Goal: Transaction & Acquisition: Purchase product/service

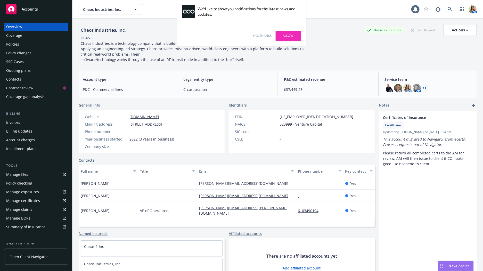
click at [291, 35] on link "Allow" at bounding box center [287, 36] width 25 height 10
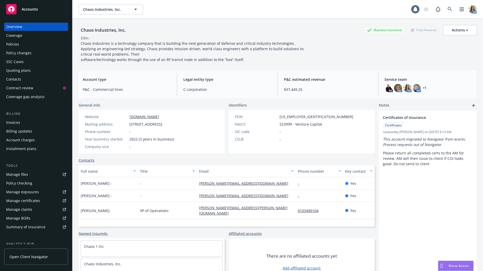
click at [36, 257] on span "Open Client Navigator" at bounding box center [29, 256] width 38 height 5
click at [28, 44] on div "Policies" at bounding box center [36, 44] width 60 height 8
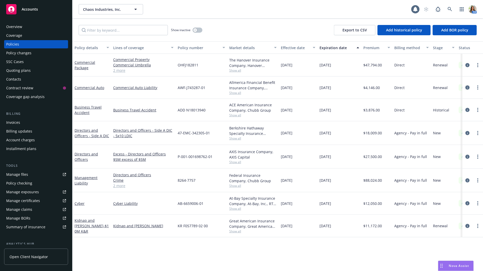
click at [464, 88] on link "circleInformation" at bounding box center [467, 87] width 6 height 6
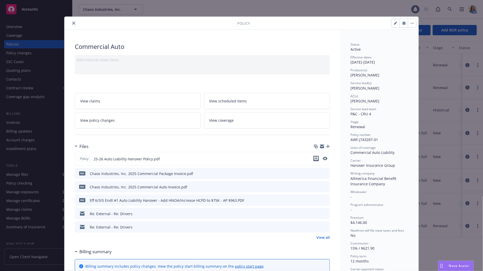
click at [316, 159] on icon "download file" at bounding box center [316, 159] width 4 height 4
click at [479, 100] on div "Policy Commercial Auto Add internal notes here... View claims View scheduled it…" at bounding box center [241, 135] width 483 height 271
click at [74, 25] on button "close" at bounding box center [74, 23] width 6 height 6
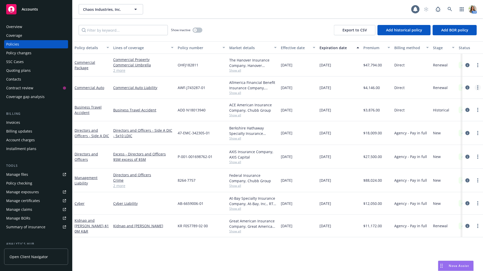
click at [477, 87] on circle "more" at bounding box center [477, 87] width 1 height 1
click at [448, 157] on link "Copy logging email" at bounding box center [450, 160] width 61 height 10
click at [448, 7] on icon at bounding box center [449, 9] width 5 height 5
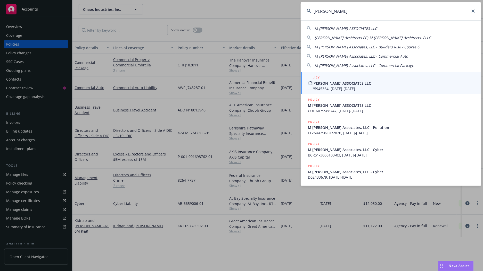
type input "m moser"
click at [322, 91] on span "6075945364, 04/01/2023-04/01/2024" at bounding box center [391, 88] width 167 height 5
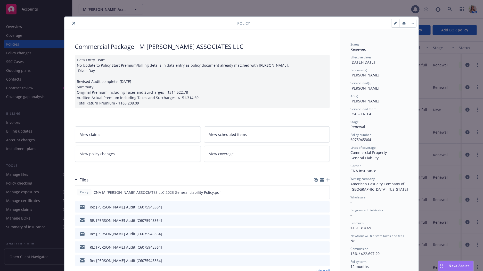
click at [73, 24] on icon "close" at bounding box center [73, 23] width 3 height 3
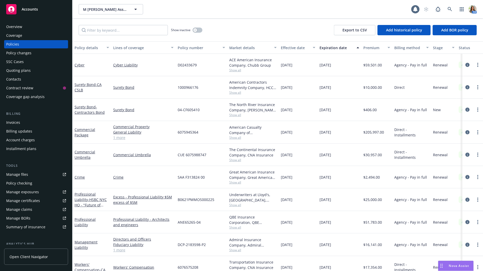
click at [33, 72] on div "Quoting plans" at bounding box center [36, 70] width 60 height 8
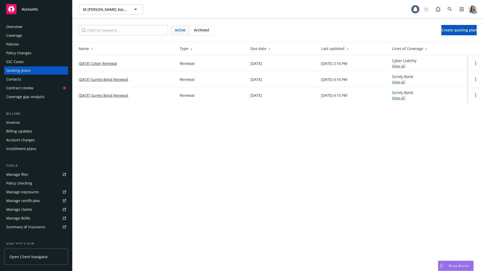
click at [18, 46] on div "Policies" at bounding box center [12, 44] width 13 height 8
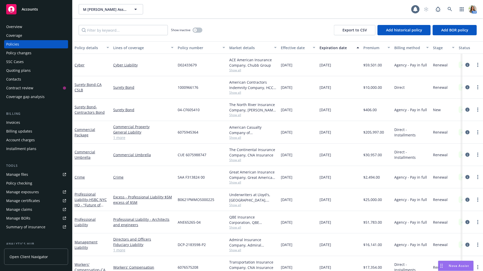
click at [22, 58] on div "SSC Cases" at bounding box center [15, 62] width 18 height 8
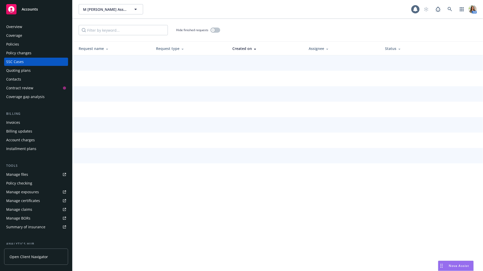
click at [19, 54] on div "Policy changes" at bounding box center [18, 53] width 25 height 8
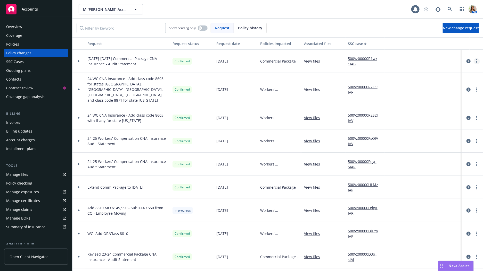
click at [477, 61] on circle "more" at bounding box center [476, 61] width 1 height 1
click at [429, 72] on link "Copy logging email" at bounding box center [435, 71] width 88 height 10
click at [17, 73] on div "Quoting plans" at bounding box center [18, 70] width 24 height 8
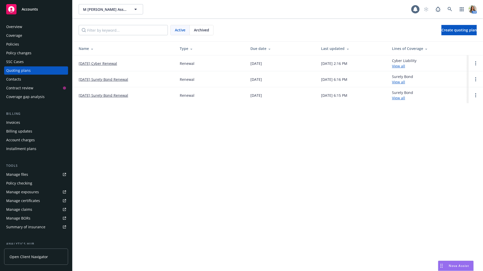
click at [102, 64] on link "09/18/25 Cyber Renewal" at bounding box center [98, 63] width 38 height 5
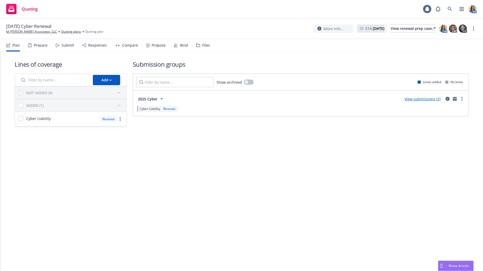
click at [103, 47] on div "Responses" at bounding box center [97, 45] width 19 height 4
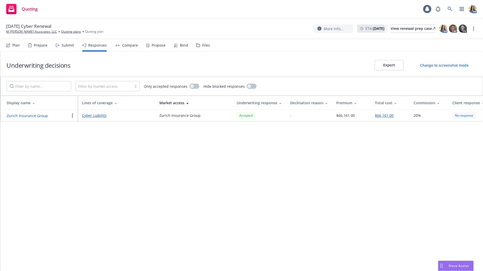
click at [72, 115] on circle "button" at bounding box center [72, 115] width 1 height 1
click at [83, 144] on span "Copy logging email" at bounding box center [91, 146] width 45 height 5
click at [67, 47] on div "Submit" at bounding box center [68, 45] width 12 height 4
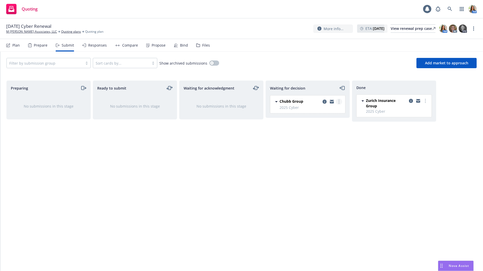
click at [340, 102] on link "more" at bounding box center [339, 102] width 6 height 6
click at [325, 131] on span "Add accepted decision" at bounding box center [316, 132] width 52 height 5
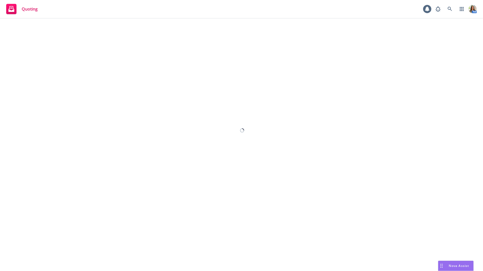
select select "12"
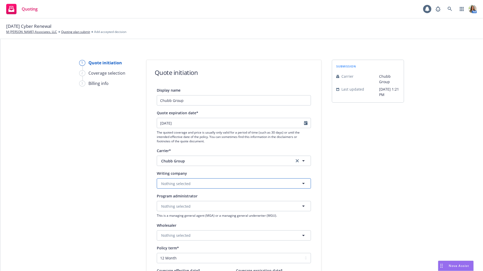
click at [186, 182] on span "Nothing selected" at bounding box center [175, 183] width 29 height 5
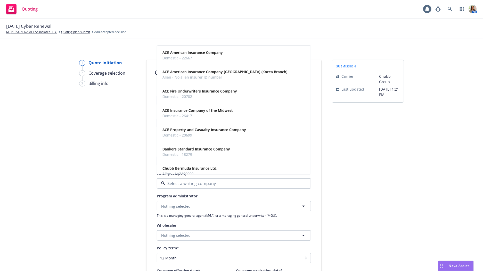
click at [186, 182] on input at bounding box center [232, 184] width 135 height 6
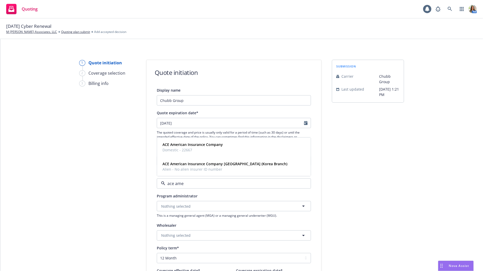
type input "ace amer"
click at [195, 153] on div "ACE American Insurance Company Domestic - 22667" at bounding box center [191, 147] width 63 height 13
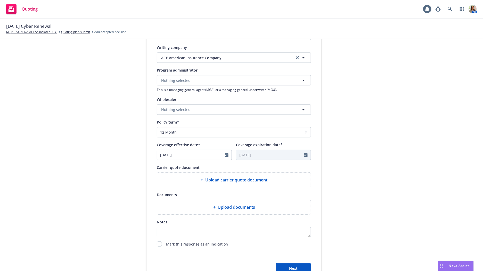
scroll to position [166, 0]
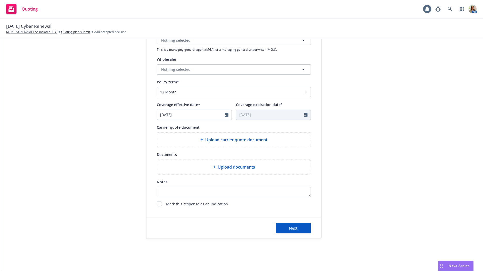
click at [253, 144] on div "Upload carrier quote document" at bounding box center [234, 140] width 154 height 14
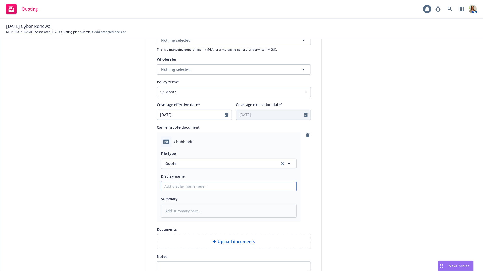
click at [241, 188] on input "Display name" at bounding box center [228, 187] width 135 height 10
type textarea "x"
type input "9"
type textarea "x"
type input "9/"
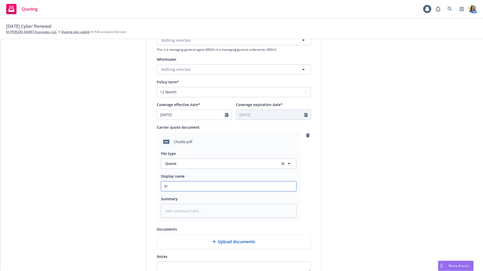
type textarea "x"
type input "9/1"
type textarea "x"
type input "9/18"
type textarea "x"
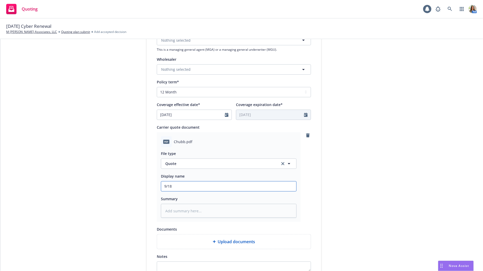
type input "9/18/"
type textarea "x"
type input "9/18/2"
type textarea "x"
type input "9/18/25"
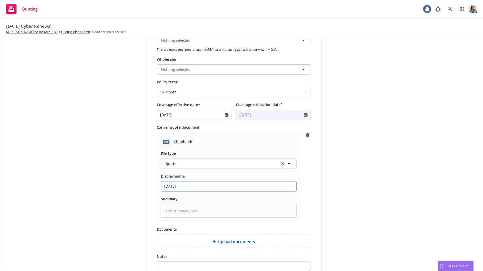
type textarea "x"
type input "9/18/25"
type textarea "x"
type input "9/18/25 C"
type textarea "x"
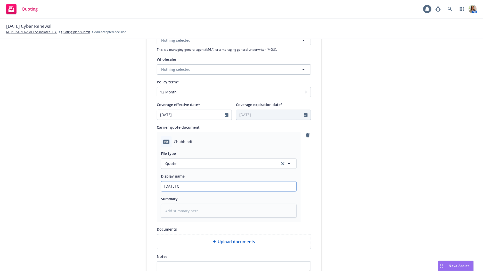
type input "9/18/25 Ch"
type textarea "x"
type input "9/18/25 Chu"
type textarea "x"
type input "9/18/25 Chub"
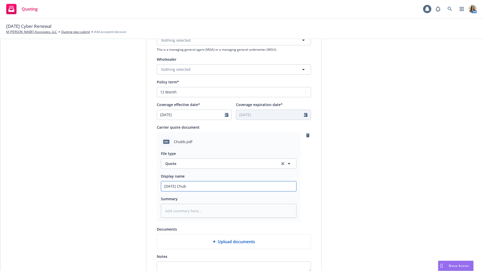
type textarea "x"
type input "9/18/25 Chubb"
type textarea "x"
type input "9/18/25 Chubb"
type textarea "x"
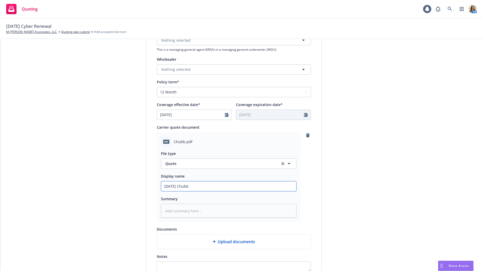
type input "9/18/25 Chubb R"
type textarea "x"
type input "9/18/25 Chubb Re"
type textarea "x"
type input "9/18/25 Chubb Rene"
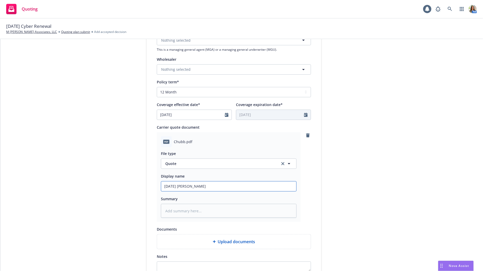
type textarea "x"
type input "9/18/25 Chubb Renew"
type textarea "x"
type input "9/18/25 Chubb Renewal"
type textarea "x"
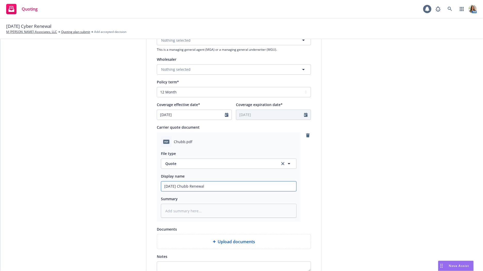
type input "9/18/25 Chubb Renewal"
type textarea "x"
type input "9/18/25 Chubb Renewal C"
type textarea "x"
type input "9/18/25 Chubb Renewal CY"
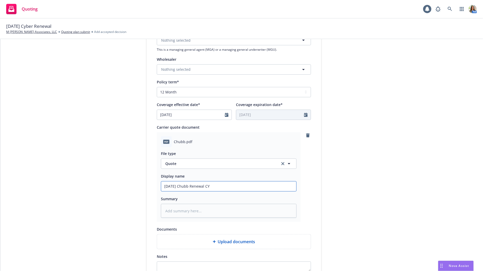
type textarea "x"
type input "9/18/25 Chubb Renewal CYB"
type textarea "x"
type input "9/18/25 Chubb Renewal CYBR"
type textarea "x"
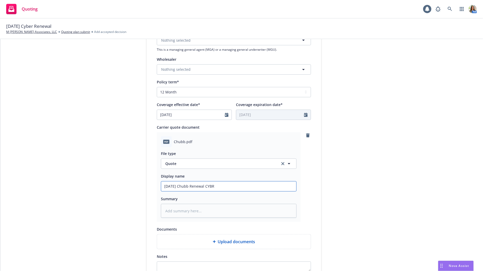
type input "9/18/25 Chubb Renewal CYBR"
type textarea "x"
type input "9/18/25 Chubb Renewal CYBR Q"
type textarea "x"
type input "9/18/25 Chubb Renewal CYBR Qu"
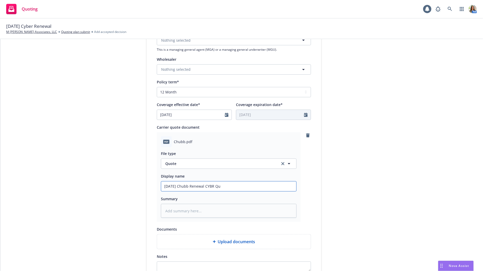
type textarea "x"
type input "9/18/25 Chubb Renewal CYBR Quo"
type textarea "x"
type input "9/18/25 Chubb Renewal CYBR Quot"
type textarea "x"
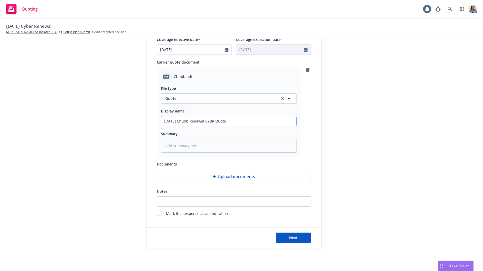
scroll to position [240, 0]
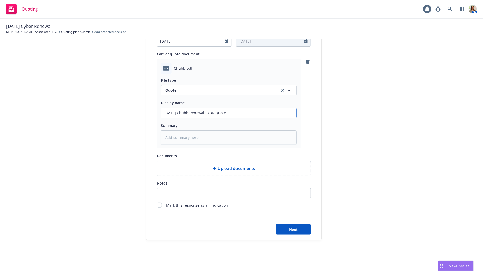
type input "9/18/25 Chubb Renewal CYBR Quote"
click at [190, 191] on textarea "Notes" at bounding box center [234, 193] width 154 height 10
paste textarea "Please see renewal terms attached for M Moser. Note that we have increased prem…"
type textarea "Please see renewal terms attached for M Moser. Note that we have increased prem…"
type textarea "x"
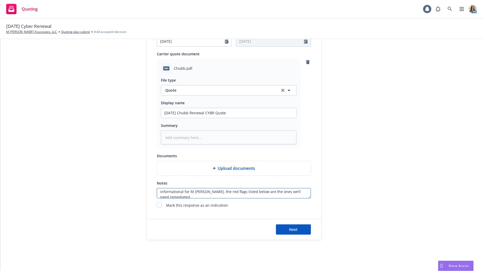
scroll to position [28, 0]
type textarea "Please see renewal terms attached for M Moser. Note that we have increased prem…"
click at [293, 229] on span "Next" at bounding box center [293, 229] width 9 height 5
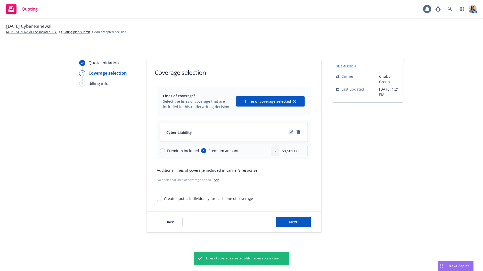
click at [292, 133] on icon "edit" at bounding box center [291, 132] width 4 height 4
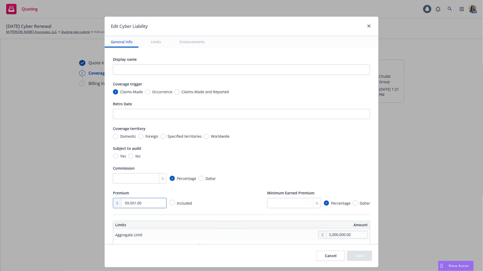
click at [159, 203] on input "59,501.00" at bounding box center [144, 203] width 45 height 10
type textarea "x"
type input "7.00"
type textarea "x"
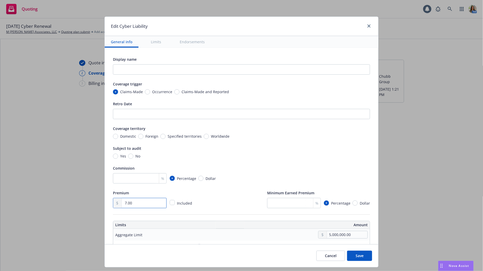
type input "75.00"
type textarea "x"
type input "750.00"
type textarea "x"
type input "7,508.00"
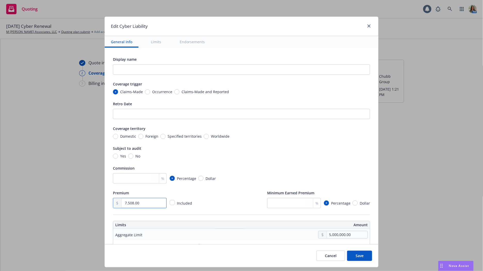
type textarea "x"
type input "75,086.00"
click at [147, 182] on input "number" at bounding box center [140, 178] width 54 height 10
type input "1"
type textarea "x"
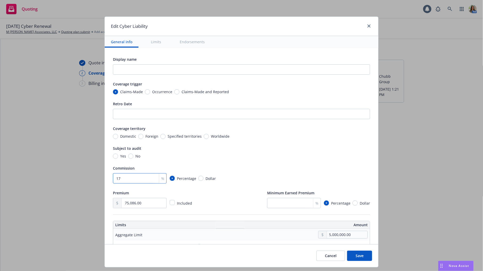
type input "17.5"
type textarea "x"
type input "17.5"
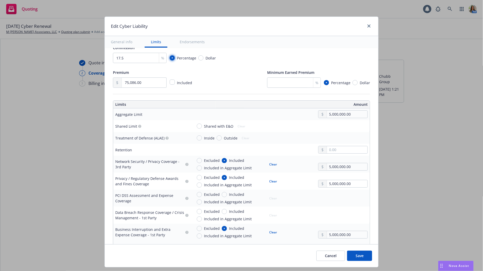
scroll to position [120, 0]
click at [271, 164] on button "Clear" at bounding box center [273, 165] width 14 height 7
type textarea "x"
radio input "false"
click at [273, 184] on button "Clear" at bounding box center [273, 182] width 14 height 7
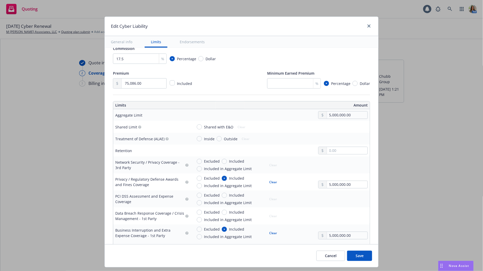
type textarea "x"
radio input "false"
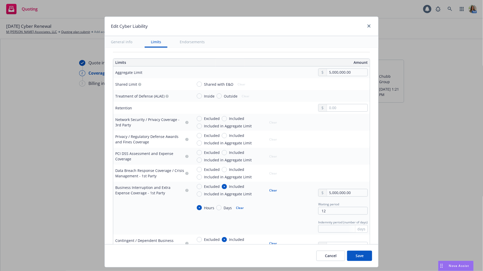
scroll to position [165, 0]
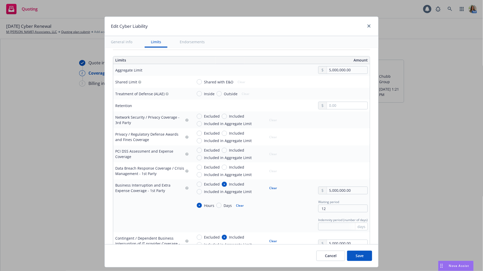
click at [273, 185] on button "Clear" at bounding box center [273, 187] width 14 height 7
type textarea "x"
radio input "false"
click at [327, 256] on button "Cancel" at bounding box center [330, 256] width 29 height 10
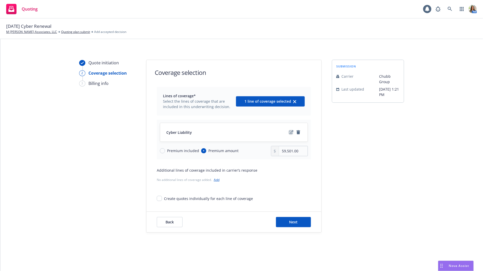
click at [289, 134] on link "edit" at bounding box center [291, 132] width 6 height 6
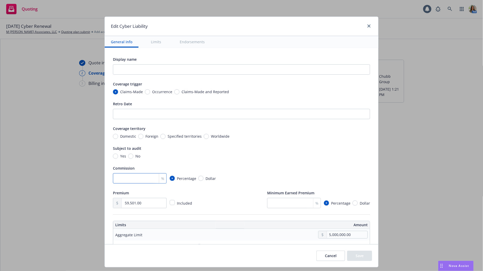
click at [134, 179] on input "number" at bounding box center [140, 178] width 54 height 10
type textarea "x"
type input "1"
type textarea "x"
type input "17"
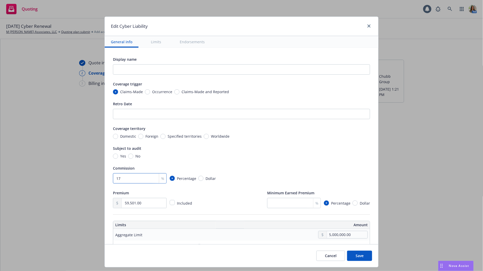
type textarea "x"
type input "17.5"
type input "7.00"
type textarea "x"
type input "75.00"
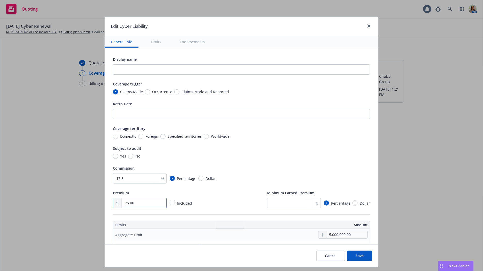
type textarea "x"
type input "750.00"
type textarea "x"
type input "7,508.00"
type textarea "x"
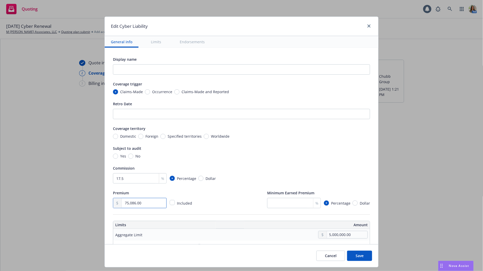
type input "75,086.00"
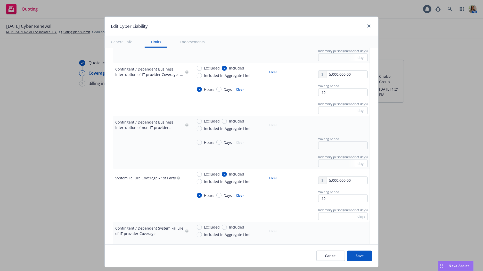
scroll to position [342, 0]
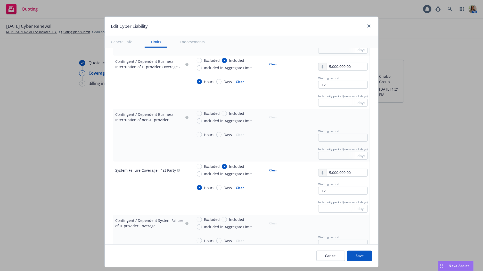
click at [360, 257] on button "Save" at bounding box center [359, 256] width 25 height 10
type textarea "x"
type input "75,086.00"
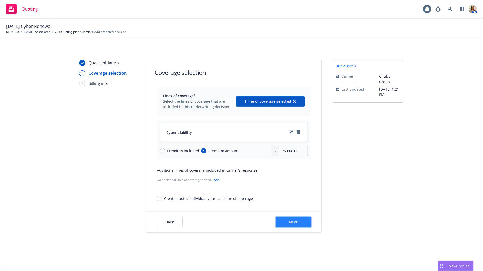
click at [284, 224] on button "Next" at bounding box center [293, 222] width 35 height 10
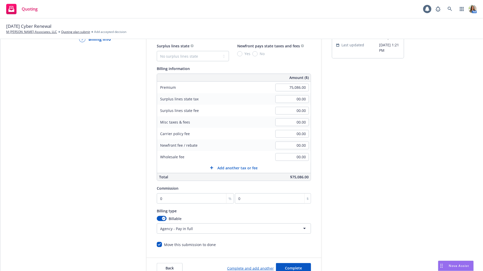
scroll to position [46, 0]
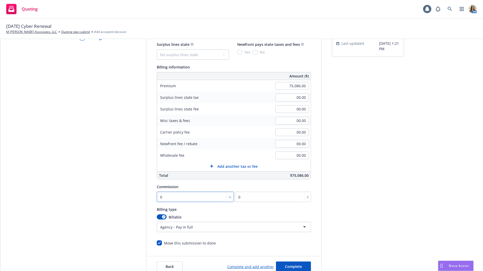
click at [217, 200] on input "0" at bounding box center [195, 197] width 77 height 10
type input "1"
type input "750.86"
type input "17"
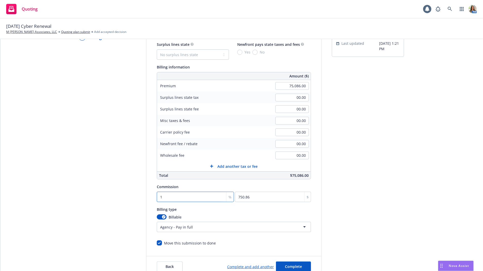
type input "12764.62"
type input "17.5"
type input "13140.05"
type input "17.5"
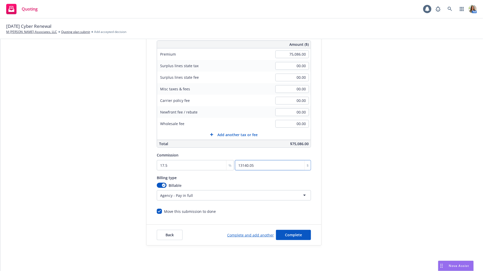
scroll to position [79, 0]
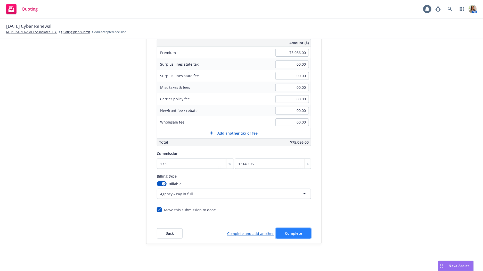
click at [284, 235] on button "Complete" at bounding box center [293, 234] width 35 height 10
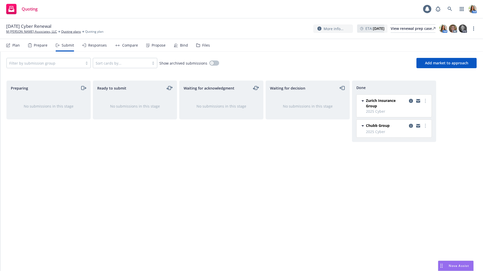
click at [133, 46] on div "Compare" at bounding box center [130, 45] width 16 height 4
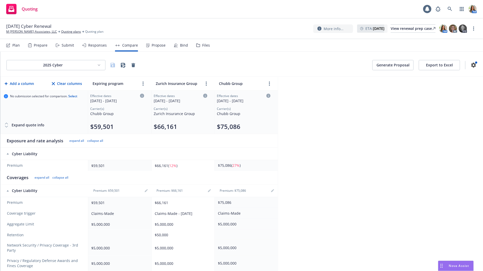
drag, startPoint x: 270, startPoint y: 85, endPoint x: 217, endPoint y: 85, distance: 52.8
click at [217, 85] on div "Chubb Group" at bounding box center [244, 83] width 55 height 7
drag, startPoint x: 230, startPoint y: 83, endPoint x: 162, endPoint y: 79, distance: 68.4
click at [163, 79] on tr "Add a column Clear columns Expiring program Zurich Insurance Group Chubb Group" at bounding box center [139, 84] width 277 height 14
click at [237, 77] on th "Chubb Group" at bounding box center [245, 84] width 63 height 14
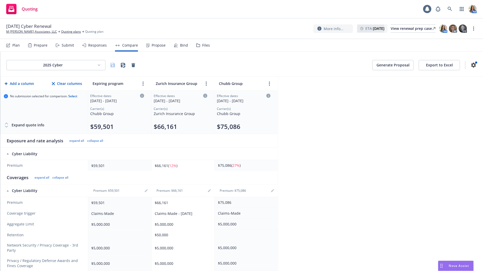
click at [234, 78] on th "Chubb Group" at bounding box center [245, 84] width 63 height 14
drag, startPoint x: 212, startPoint y: 88, endPoint x: 181, endPoint y: 85, distance: 31.0
click at [181, 85] on th "Zurich Insurance Group" at bounding box center [182, 84] width 63 height 14
click at [206, 85] on icon "more" at bounding box center [206, 84] width 1 height 4
click at [189, 96] on icon "chevronRight" at bounding box center [189, 95] width 3 height 3
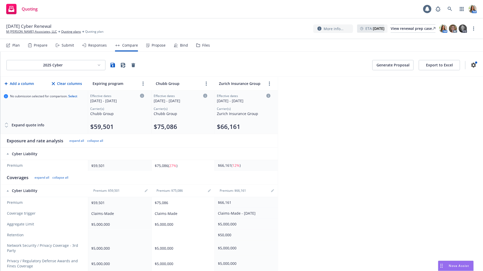
click at [388, 64] on button "Generate Proposal" at bounding box center [392, 65] width 41 height 10
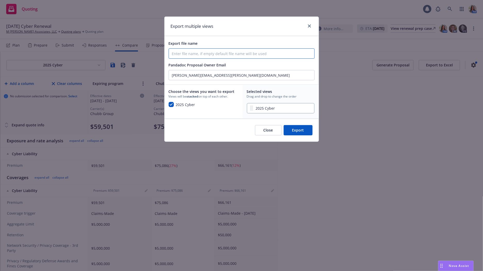
click at [207, 53] on input "Export file name" at bounding box center [241, 54] width 145 height 10
type input "9/18/25 Chubb Cyber Proposal"
click at [299, 128] on button "Export" at bounding box center [297, 130] width 29 height 10
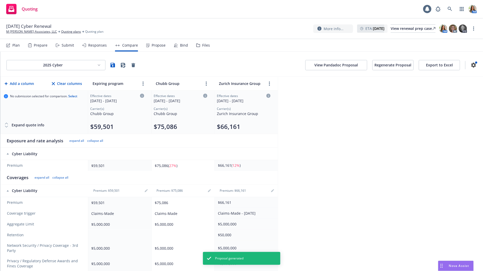
click at [255, 261] on div "Proposal generated" at bounding box center [241, 258] width 77 height 13
click at [343, 67] on button "View Pandadoc Proposal" at bounding box center [336, 65] width 62 height 10
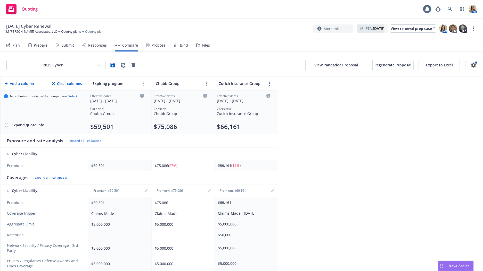
click at [453, 268] on div "Nova Assist" at bounding box center [455, 266] width 35 height 10
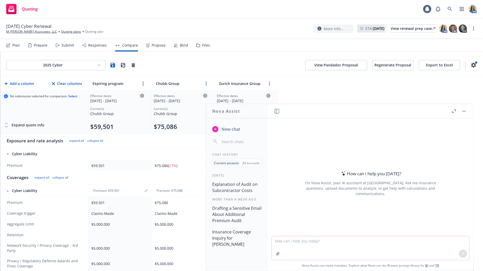
click at [308, 242] on textarea at bounding box center [370, 248] width 197 height 24
type textarea "Can you help me with pointing out the coverage differences between my Zurich an…"
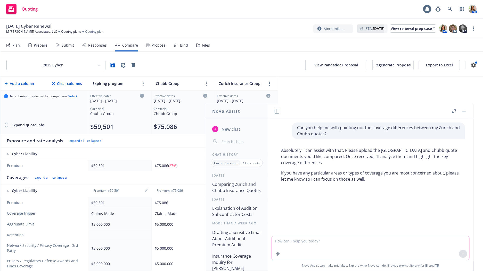
click at [277, 254] on icon "button" at bounding box center [278, 254] width 4 height 4
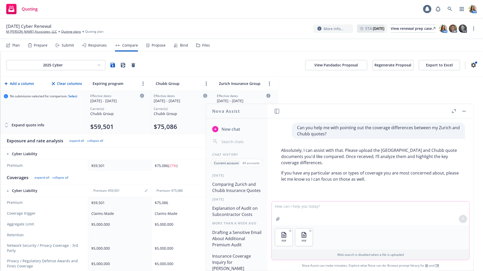
click at [274, 215] on button "button" at bounding box center [278, 219] width 8 height 8
click at [348, 239] on div "PDF PDF" at bounding box center [370, 237] width 197 height 24
click at [311, 210] on textarea at bounding box center [370, 214] width 197 height 24
type textarea "Limits or specifically any coverages that are not available on both"
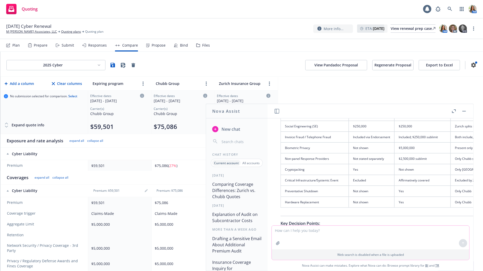
scroll to position [374, 0]
